Goal: Navigation & Orientation: Find specific page/section

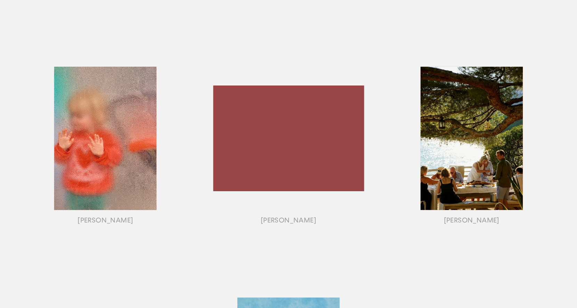
scroll to position [487, 0]
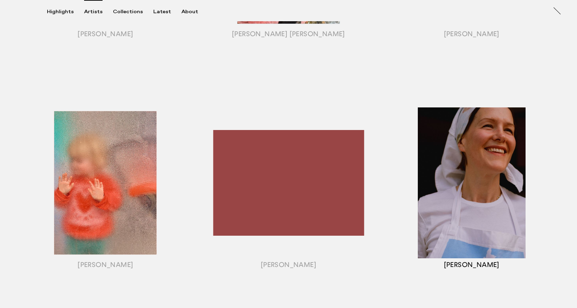
click at [512, 191] on div "button" at bounding box center [471, 191] width 183 height 217
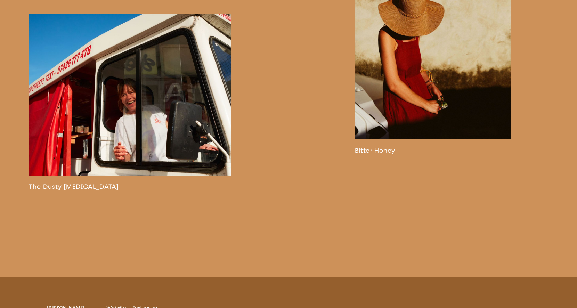
scroll to position [1563, 0]
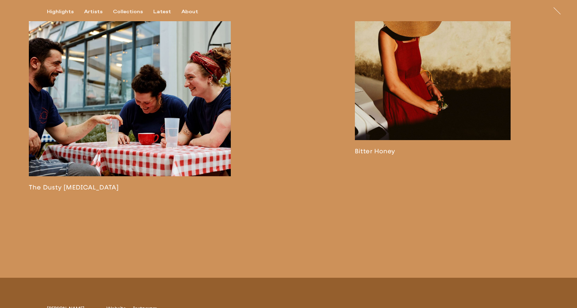
click at [166, 169] on link at bounding box center [130, 103] width 202 height 177
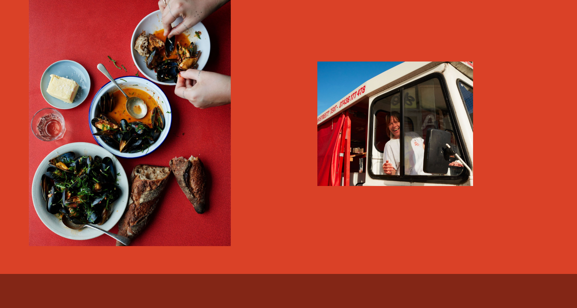
scroll to position [1914, 0]
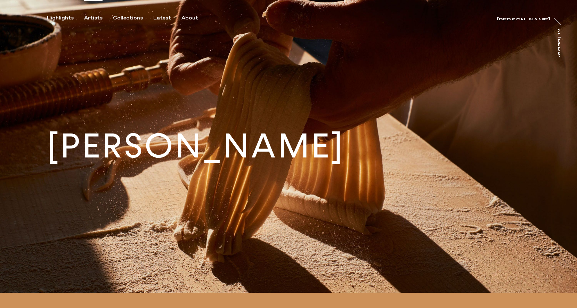
click at [94, 15] on div "Artists" at bounding box center [93, 18] width 18 height 6
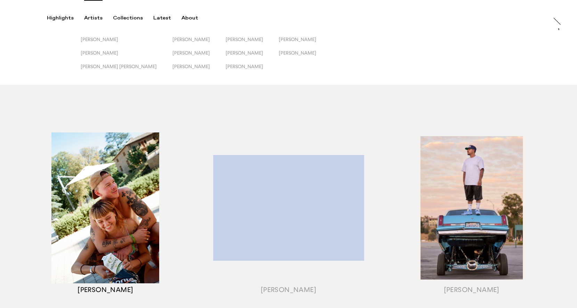
click at [135, 210] on div "button" at bounding box center [105, 216] width 183 height 217
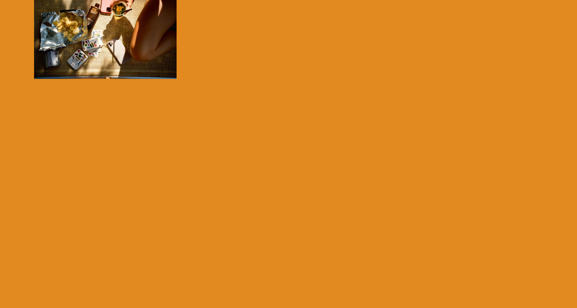
scroll to position [188, 0]
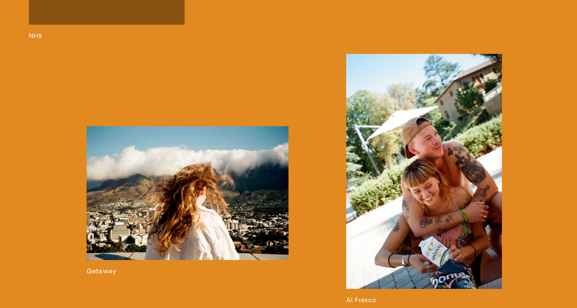
scroll to position [1198, 0]
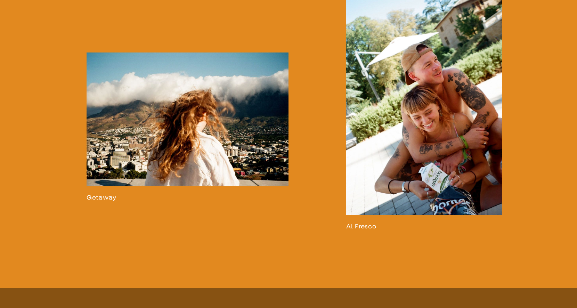
click at [465, 196] on link at bounding box center [424, 105] width 156 height 250
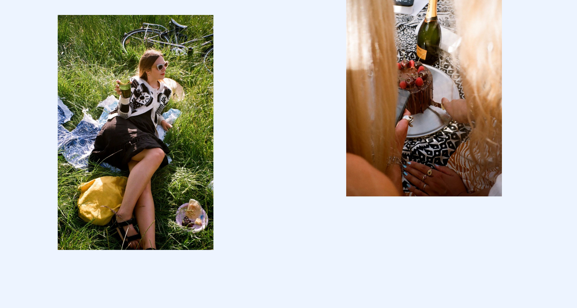
scroll to position [940, 0]
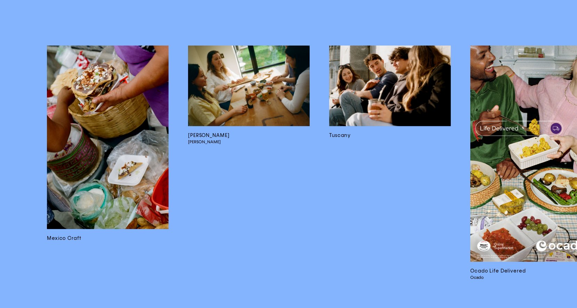
scroll to position [4023, 0]
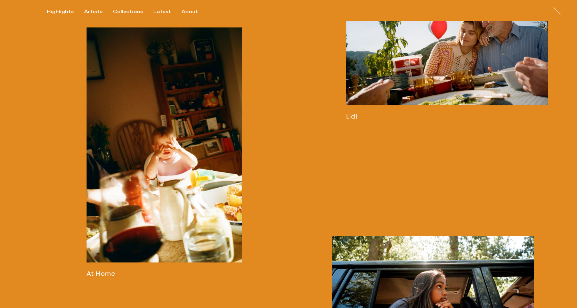
scroll to position [643, 0]
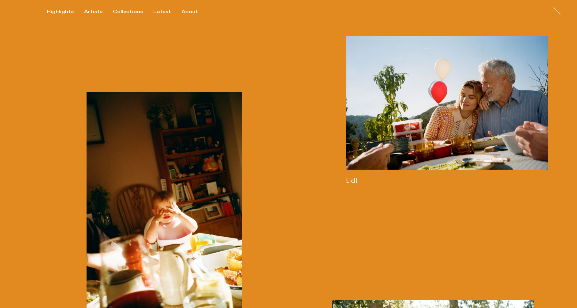
click at [401, 159] on link at bounding box center [447, 110] width 202 height 149
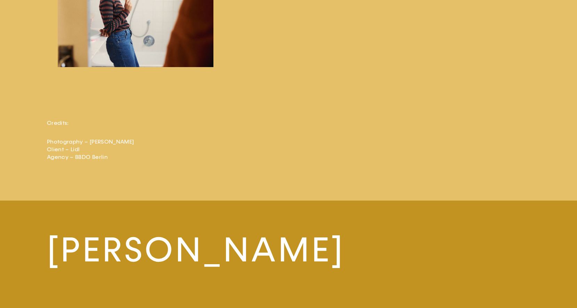
scroll to position [2074, 0]
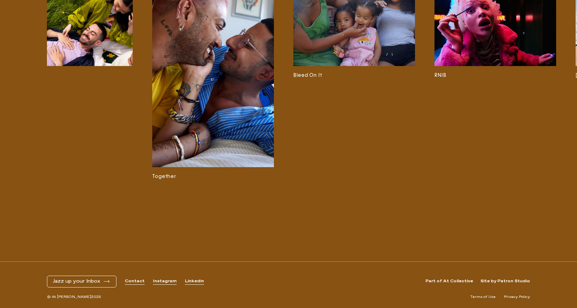
scroll to position [0, 2031]
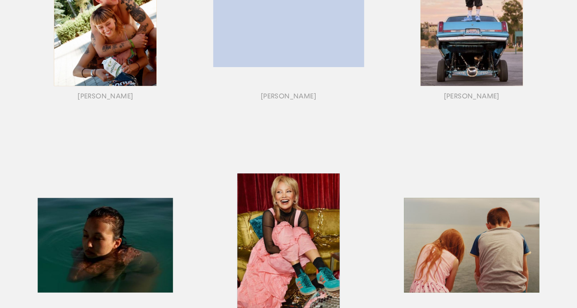
scroll to position [176, 0]
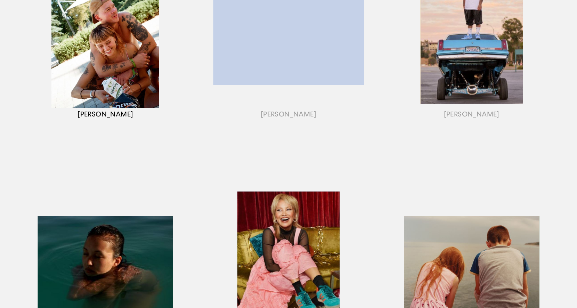
click at [131, 87] on div "button" at bounding box center [105, 41] width 183 height 217
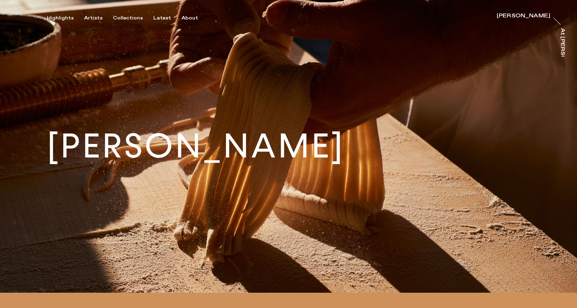
click at [91, 12] on div "Highlights Artists Collections Latest About [PERSON_NAME] [PERSON_NAME] At [PER…" at bounding box center [289, 10] width 579 height 21
click at [91, 17] on div "Artists" at bounding box center [93, 18] width 18 height 6
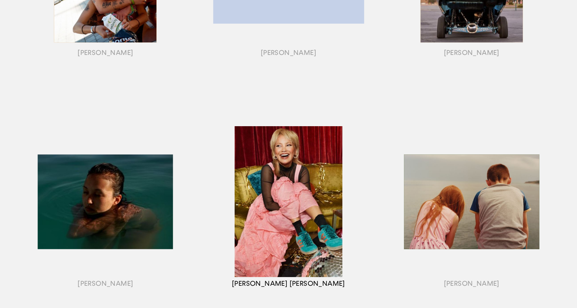
scroll to position [240, 0]
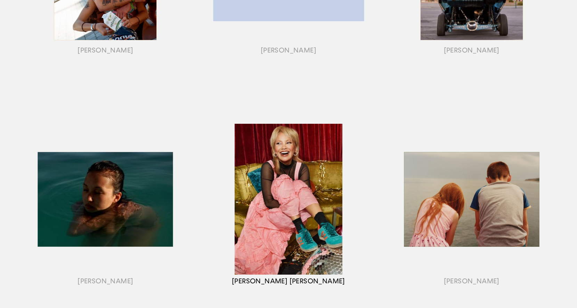
click at [301, 234] on div "button" at bounding box center [288, 207] width 183 height 217
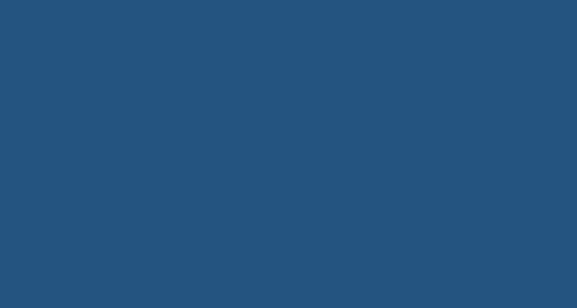
scroll to position [775, 0]
